Goal: Information Seeking & Learning: Learn about a topic

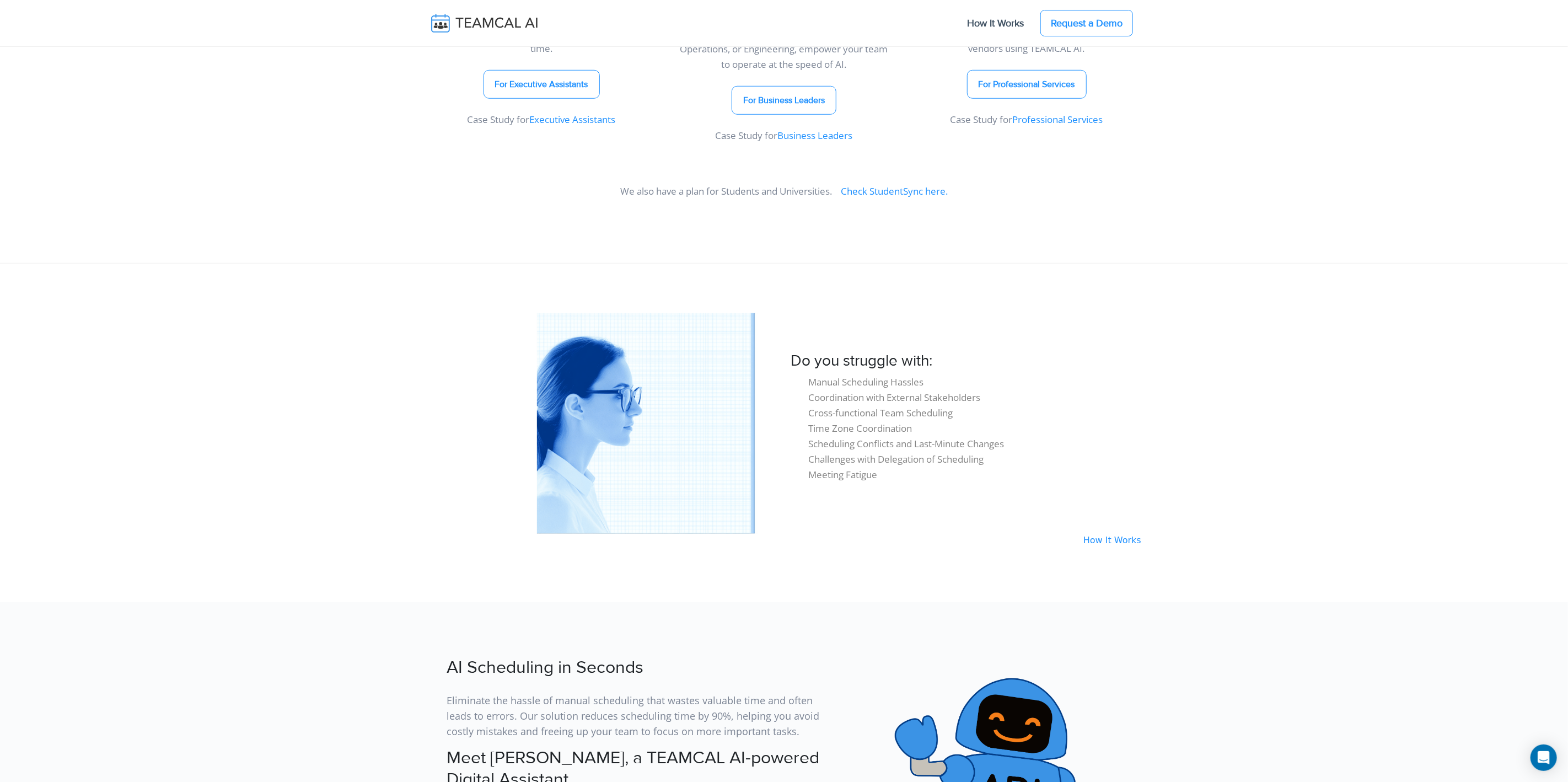
scroll to position [486, 0]
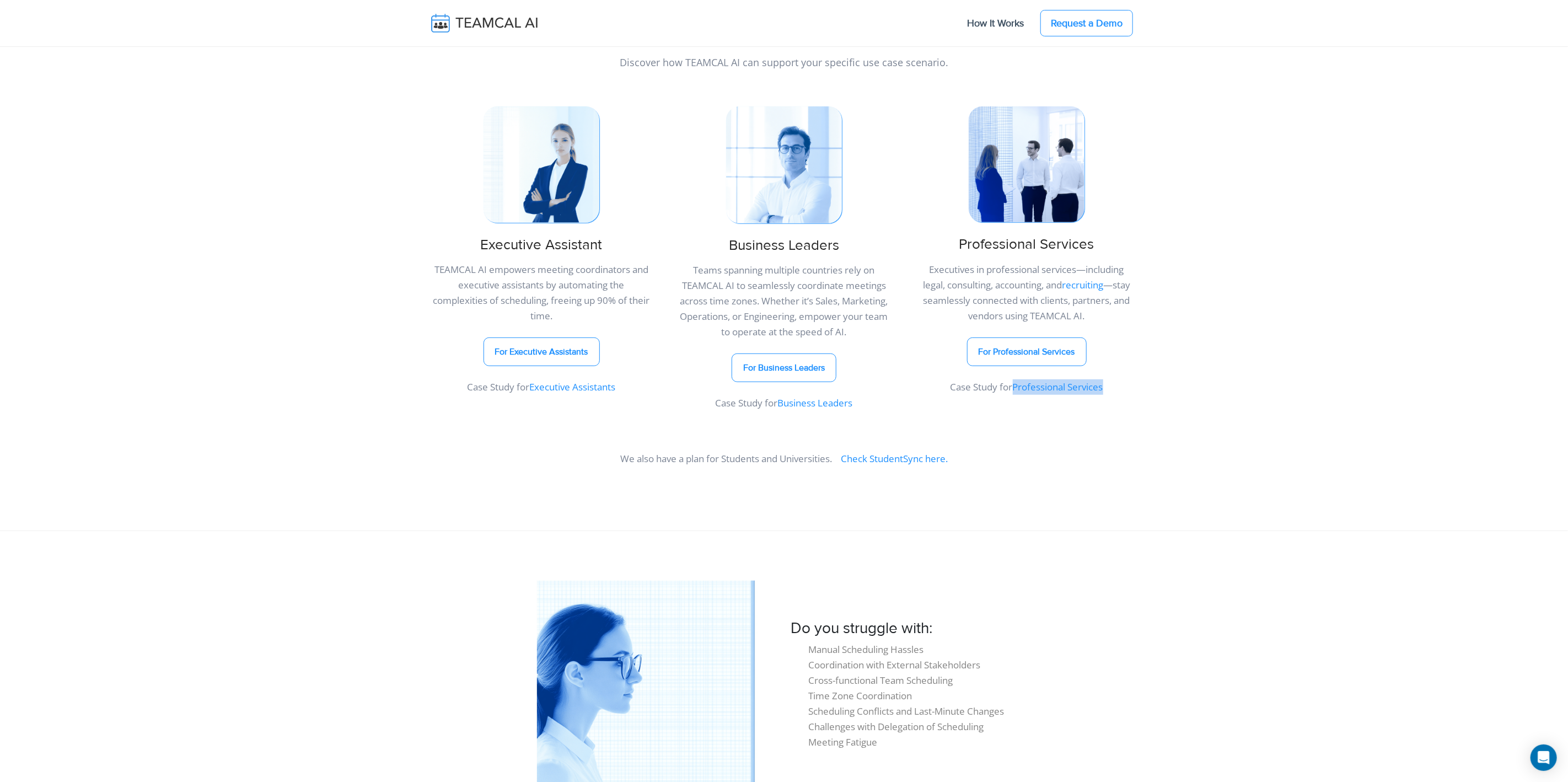
drag, startPoint x: 1046, startPoint y: 384, endPoint x: 1039, endPoint y: 384, distance: 7.0
click at [1046, 384] on link "Professional Services" at bounding box center [1058, 387] width 90 height 12
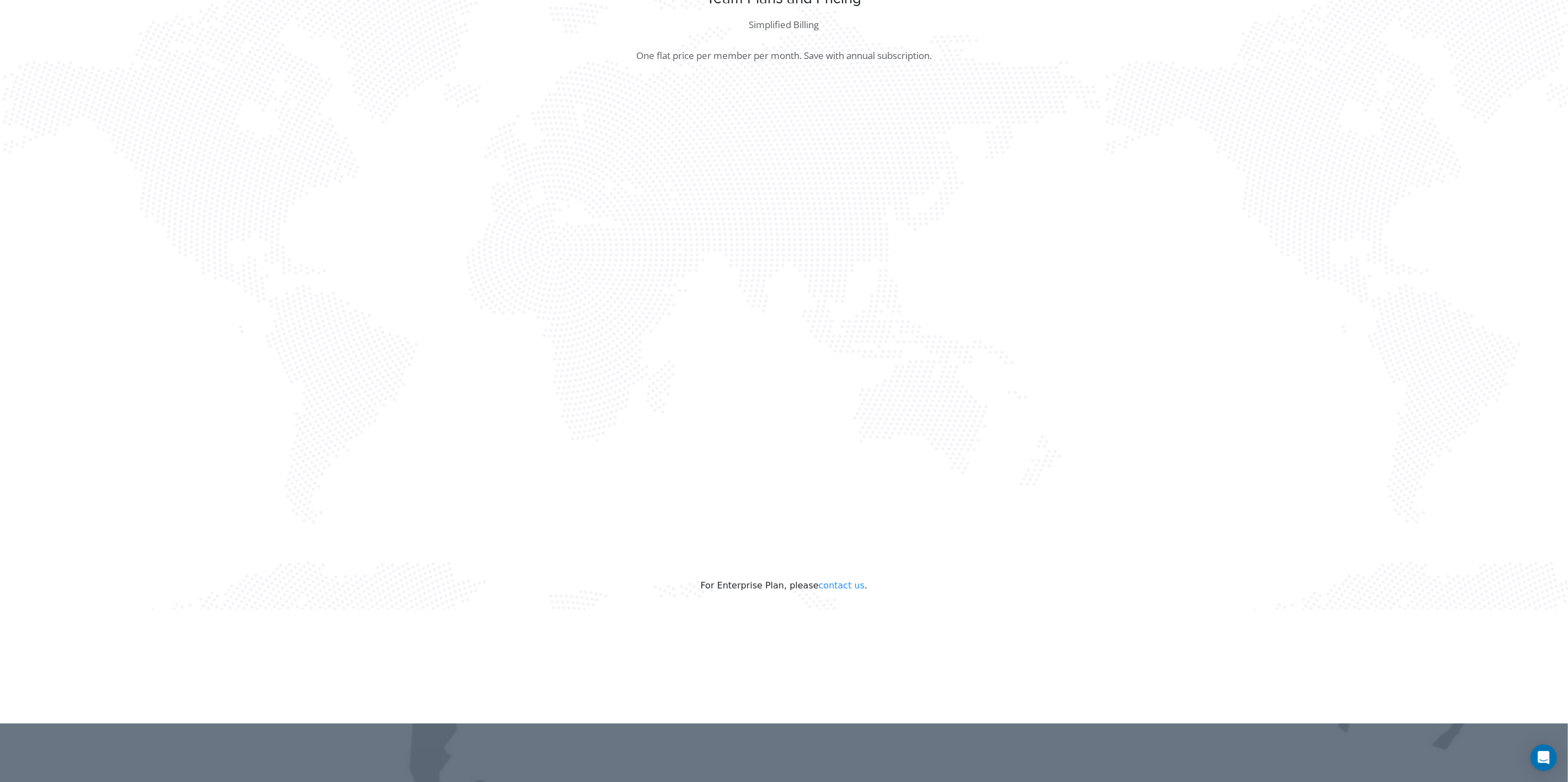
scroll to position [72, 0]
